Goal: Check status: Check status

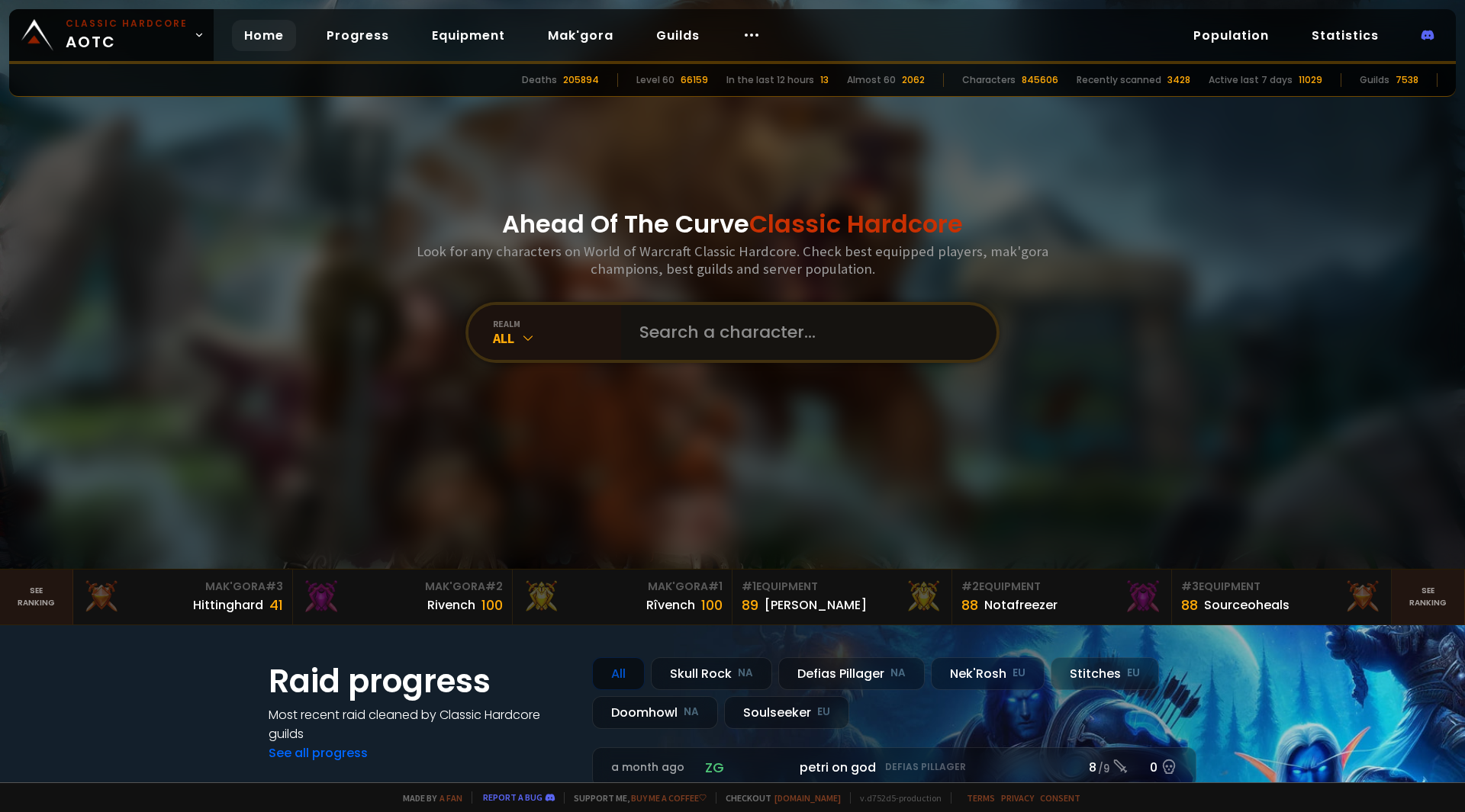
click at [719, 327] on input "text" at bounding box center [805, 332] width 348 height 55
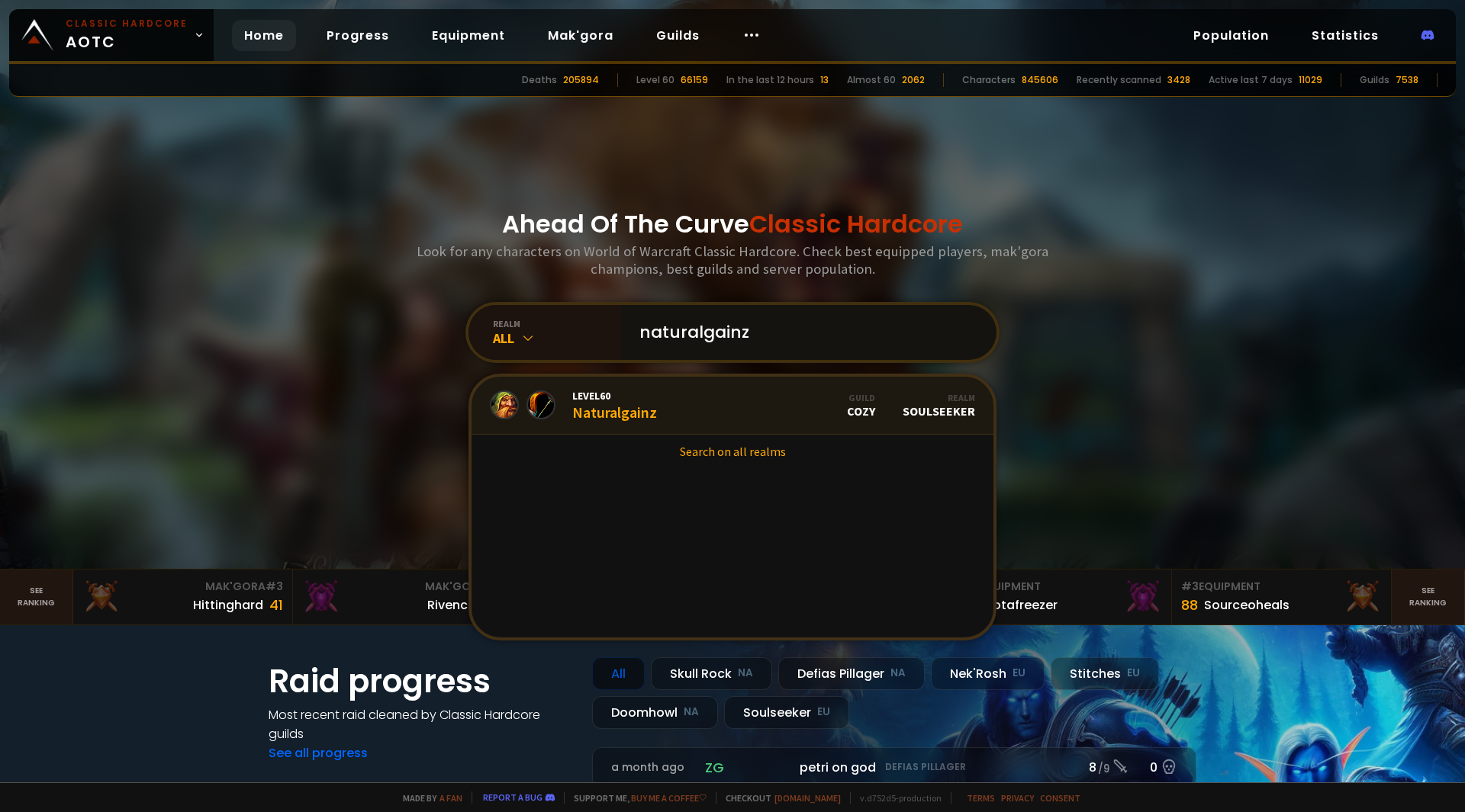
type input "naturalgainz"
click at [673, 420] on link "Level 60 Naturalgainz Guild Cozy Realm Soulseeker" at bounding box center [733, 406] width 522 height 58
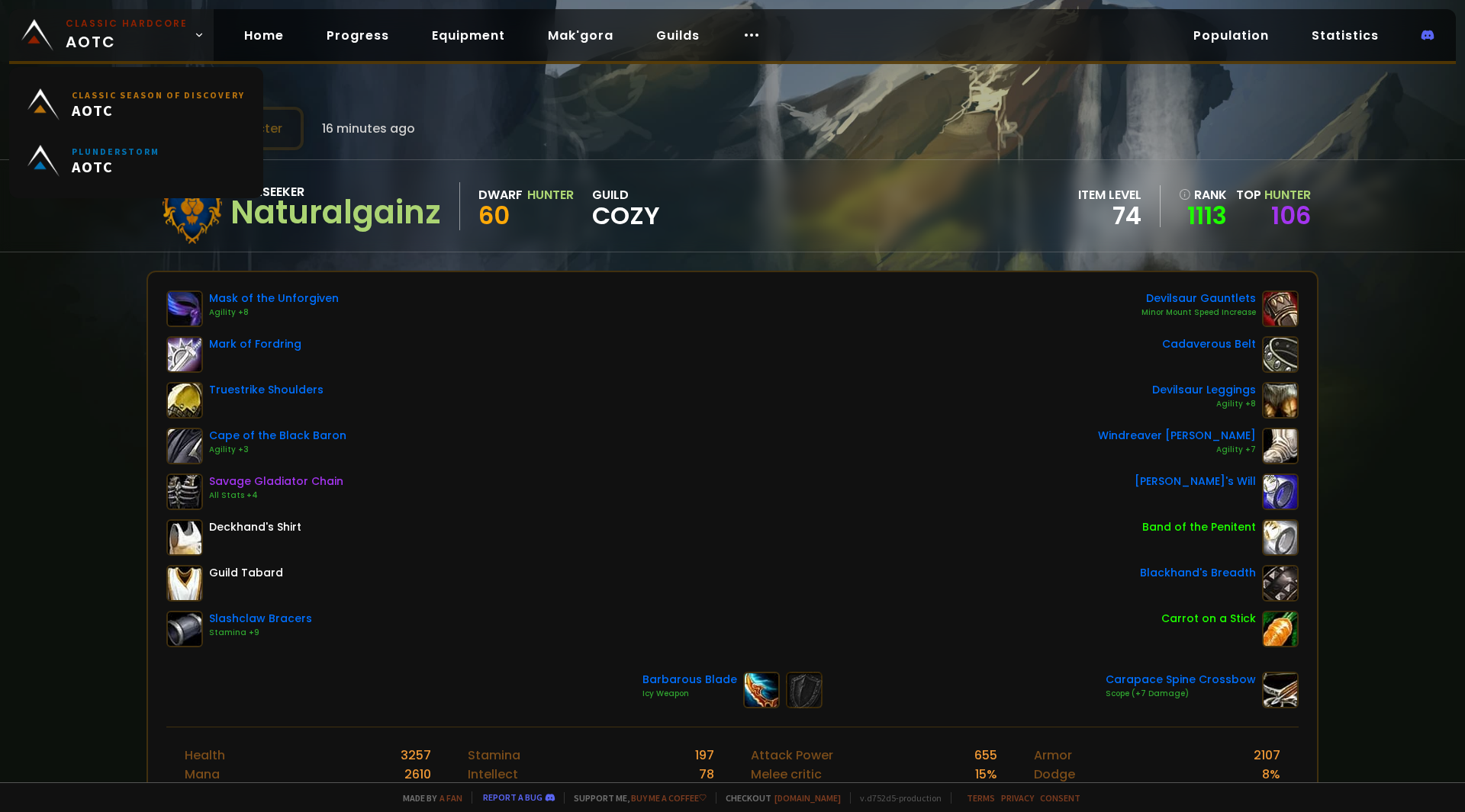
click at [73, 39] on span "Classic Hardcore AOTC" at bounding box center [127, 35] width 122 height 36
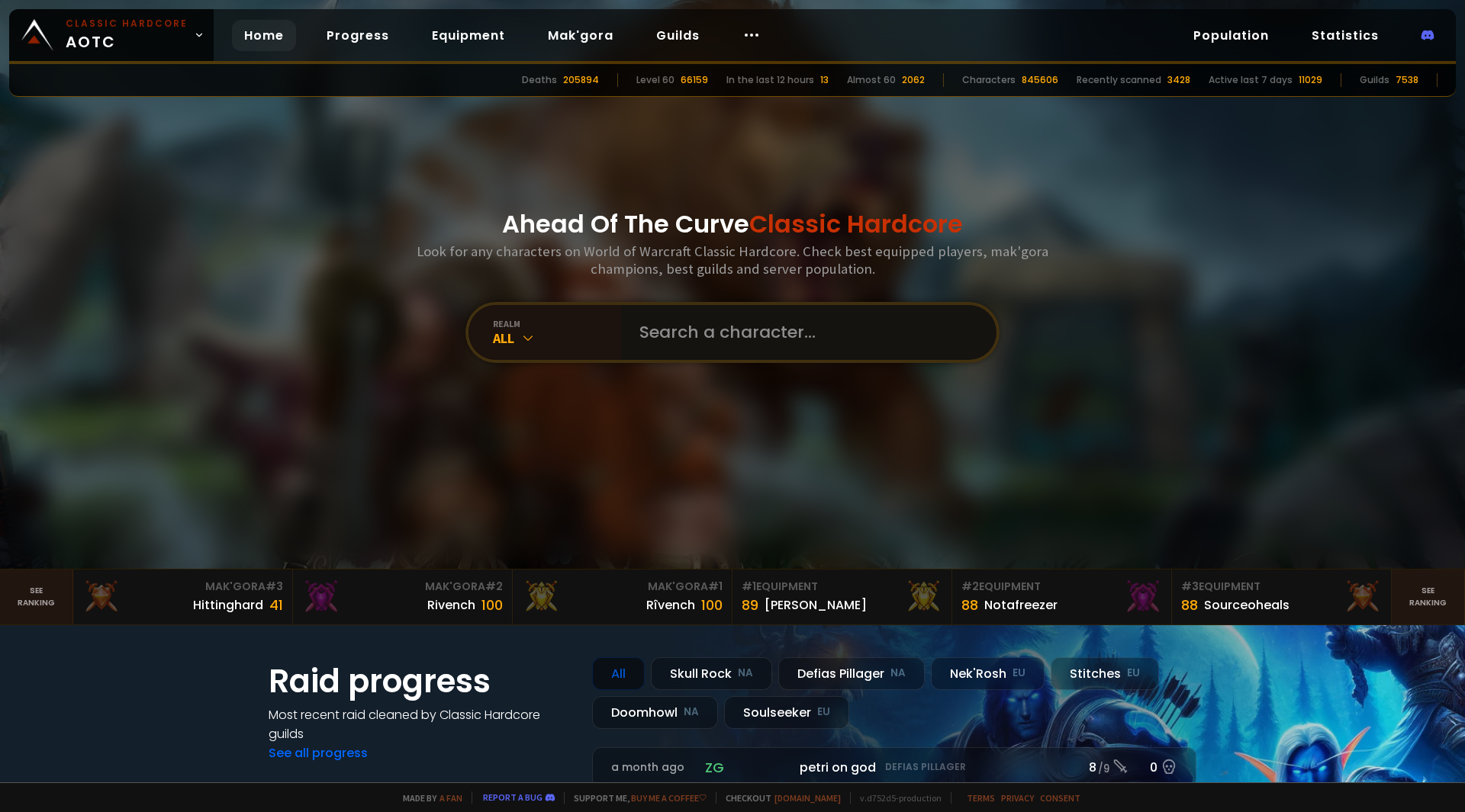
click at [775, 344] on input "text" at bounding box center [805, 332] width 348 height 55
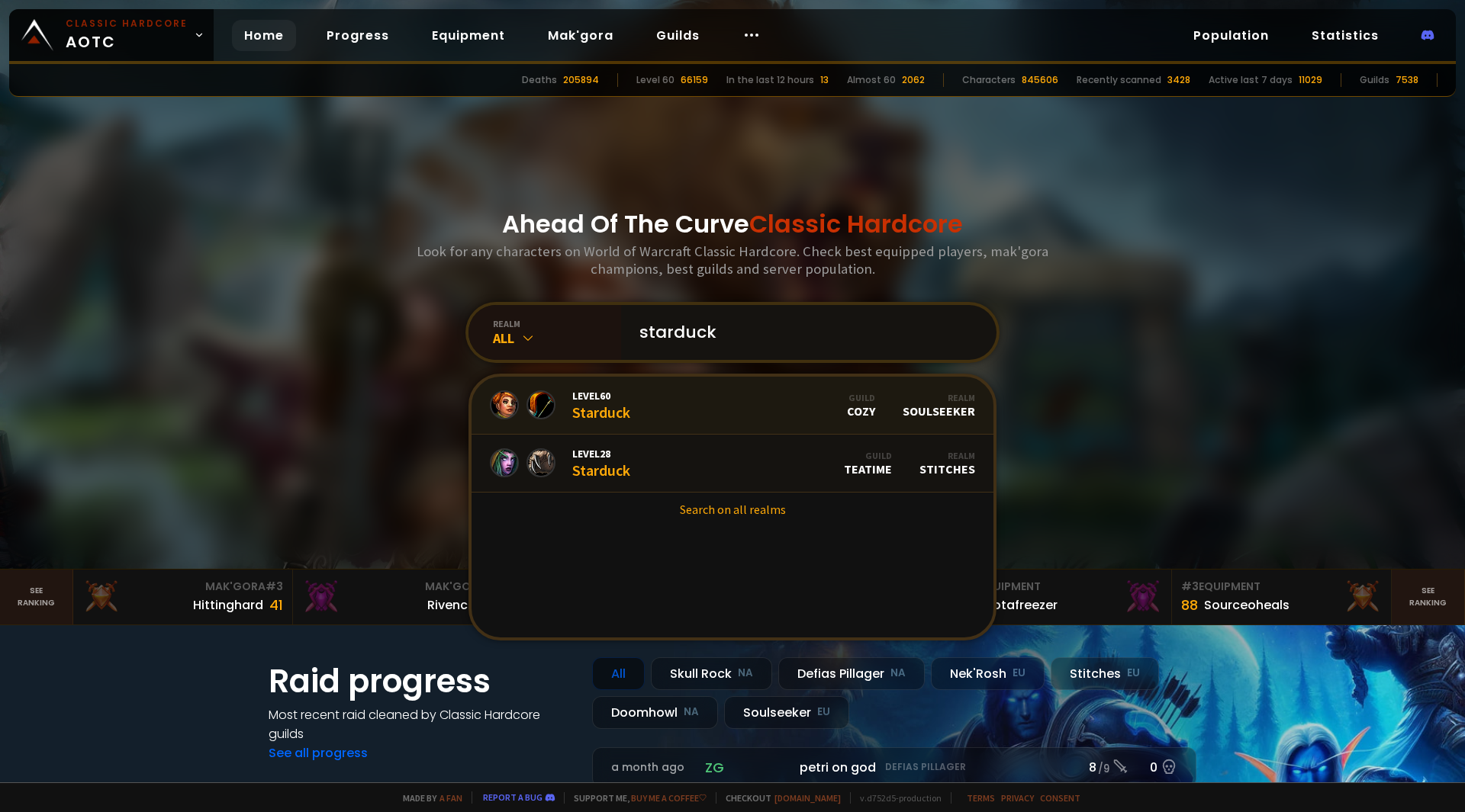
type input "starduck"
click at [681, 410] on link "Level 60 Starduck Guild Cozy Realm Soulseeker" at bounding box center [733, 406] width 522 height 58
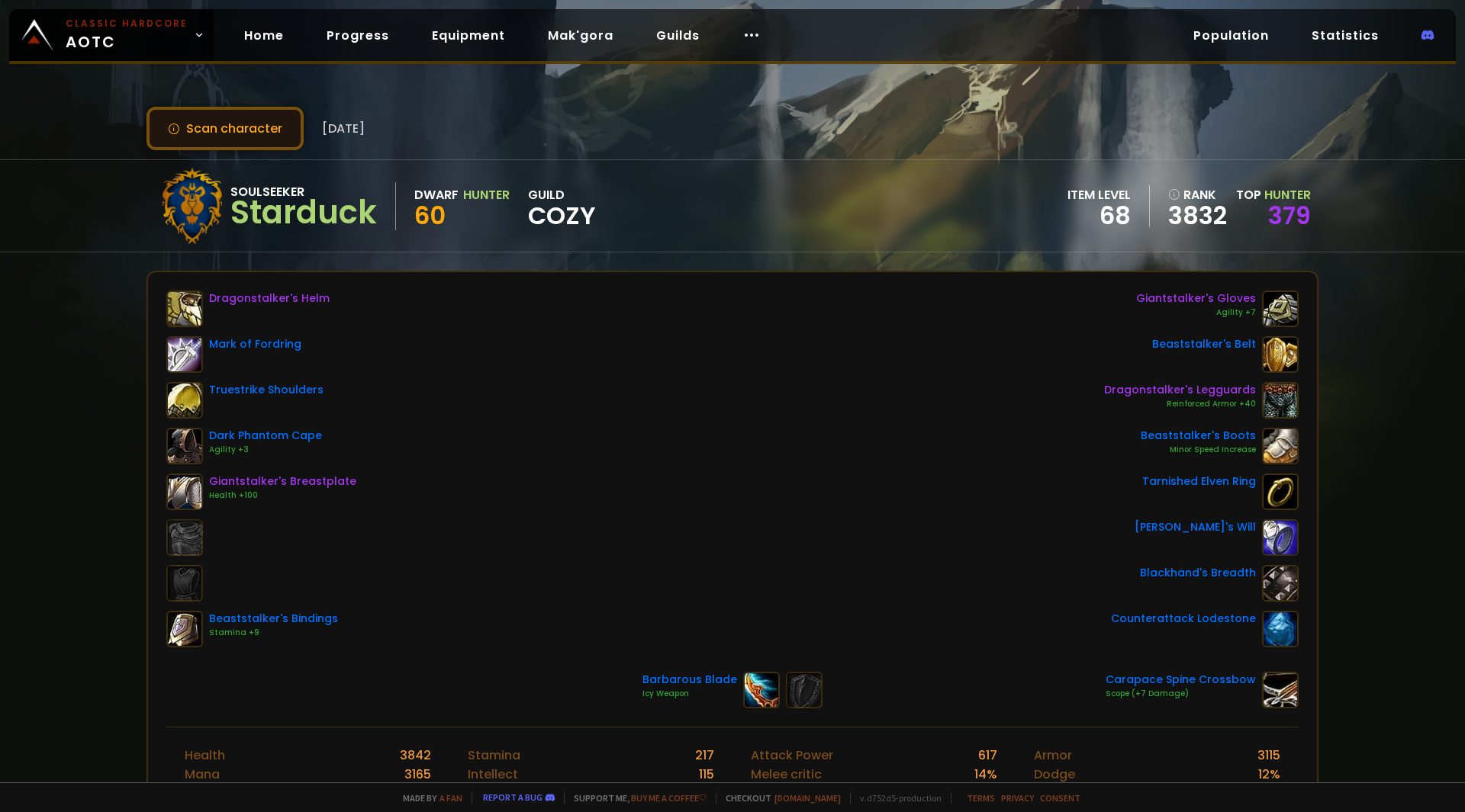
click at [196, 120] on button "Scan character" at bounding box center [225, 128] width 157 height 43
